Goal: Task Accomplishment & Management: Manage account settings

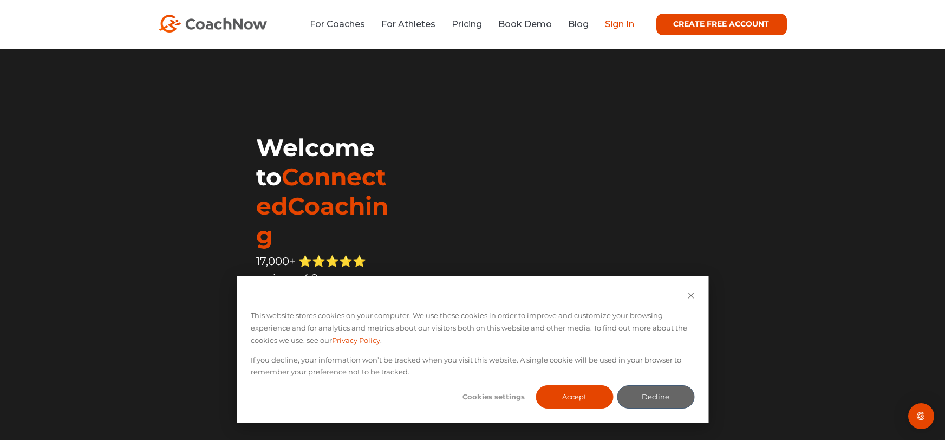
click at [620, 21] on link "Sign In" at bounding box center [620, 24] width 29 height 10
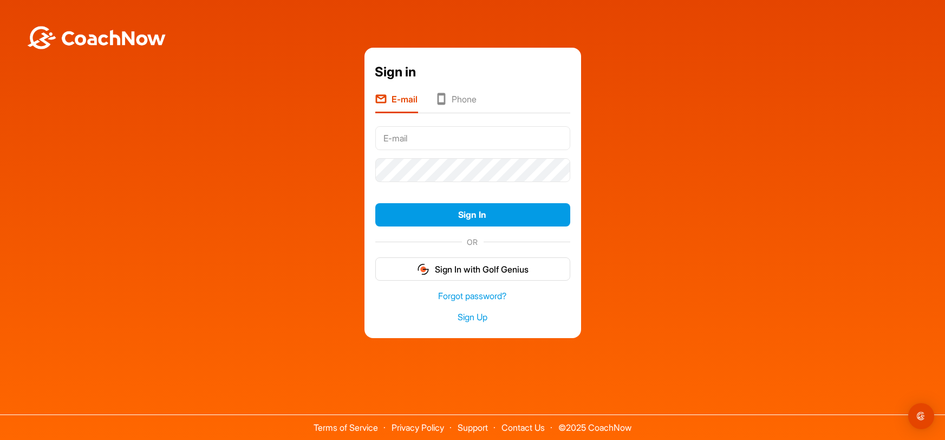
click at [446, 135] on input "text" at bounding box center [472, 138] width 195 height 24
type input "[EMAIL_ADDRESS][DOMAIN_NAME]"
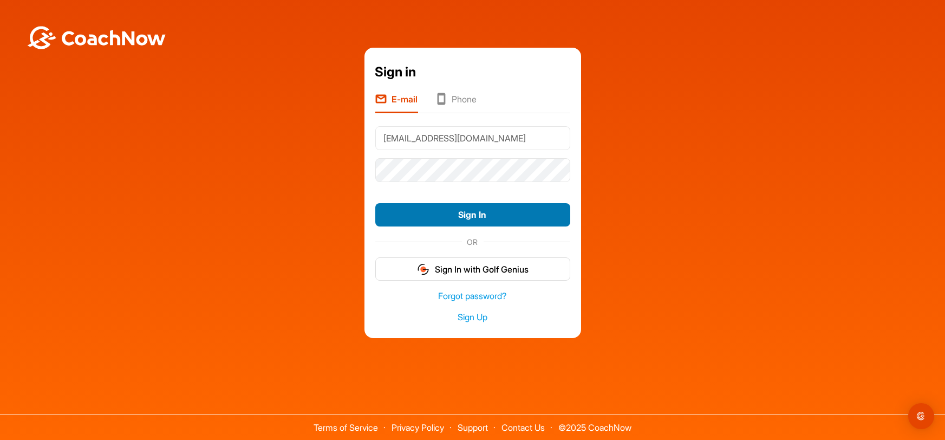
click at [486, 215] on button "Sign In" at bounding box center [472, 214] width 195 height 23
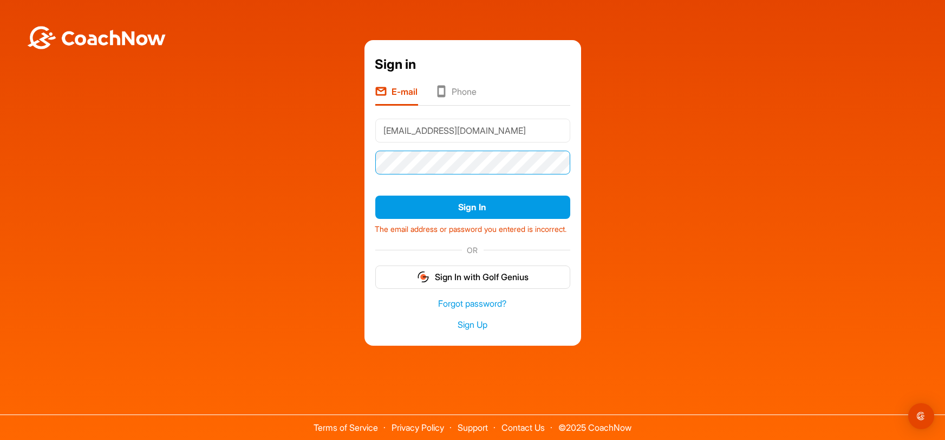
click at [341, 158] on div "Sign in E-mail Phone [EMAIL_ADDRESS][DOMAIN_NAME] Sign In The email address or …" at bounding box center [472, 193] width 934 height 306
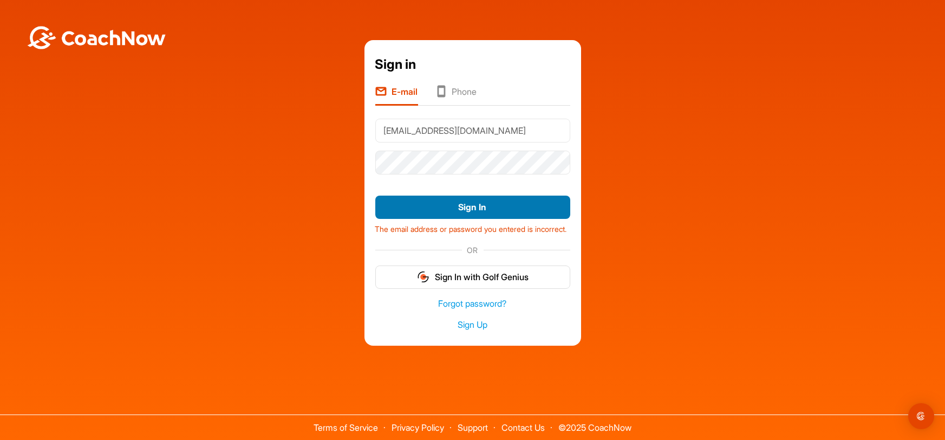
click at [501, 201] on button "Sign In" at bounding box center [472, 207] width 195 height 23
click at [518, 212] on button "Sign In" at bounding box center [472, 207] width 195 height 23
click at [454, 85] on li "Phone" at bounding box center [457, 95] width 42 height 21
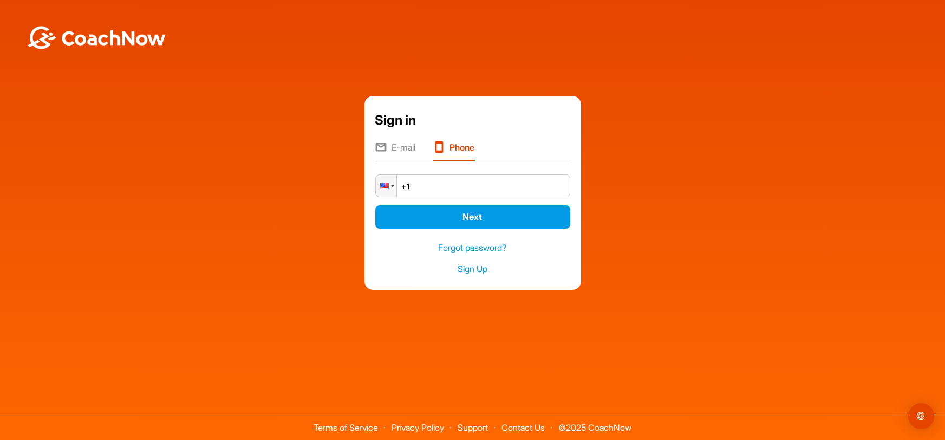
click at [401, 145] on li "E-mail" at bounding box center [395, 151] width 41 height 21
